Goal: Information Seeking & Learning: Learn about a topic

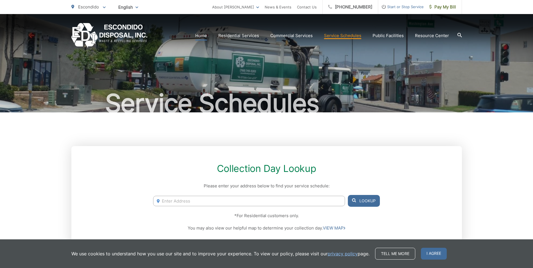
click at [201, 36] on link "Home" at bounding box center [201, 35] width 12 height 7
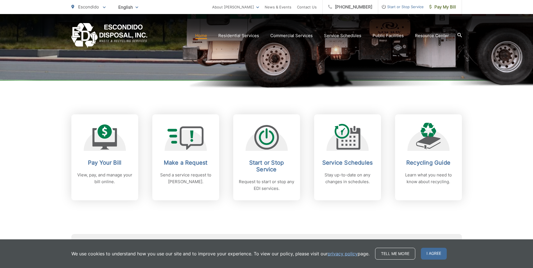
scroll to position [169, 0]
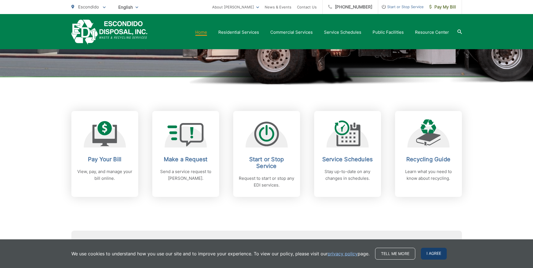
click at [441, 255] on span "I agree" at bounding box center [434, 254] width 26 height 12
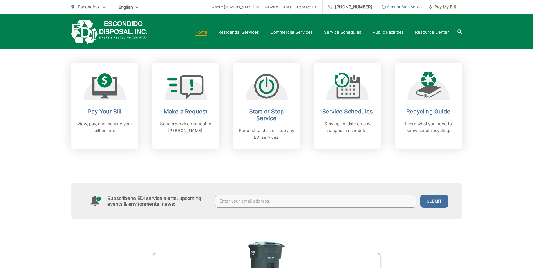
scroll to position [197, 0]
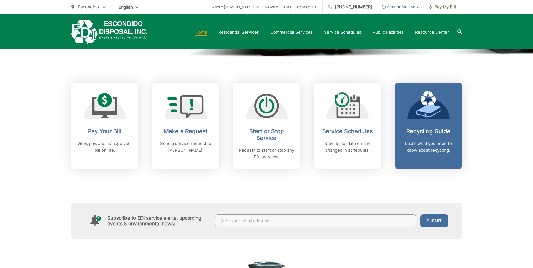
click at [437, 149] on p "Learn what you need to know about recycling." at bounding box center [429, 146] width 56 height 13
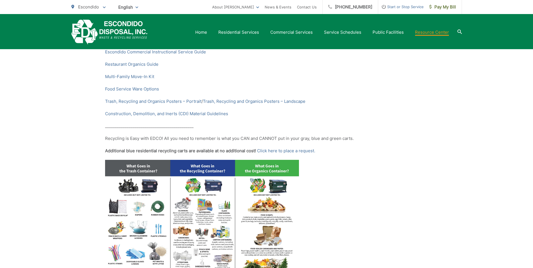
scroll to position [225, 0]
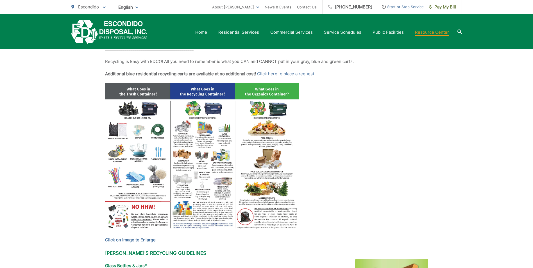
click at [257, 134] on img at bounding box center [202, 158] width 194 height 150
